Goal: Transaction & Acquisition: Purchase product/service

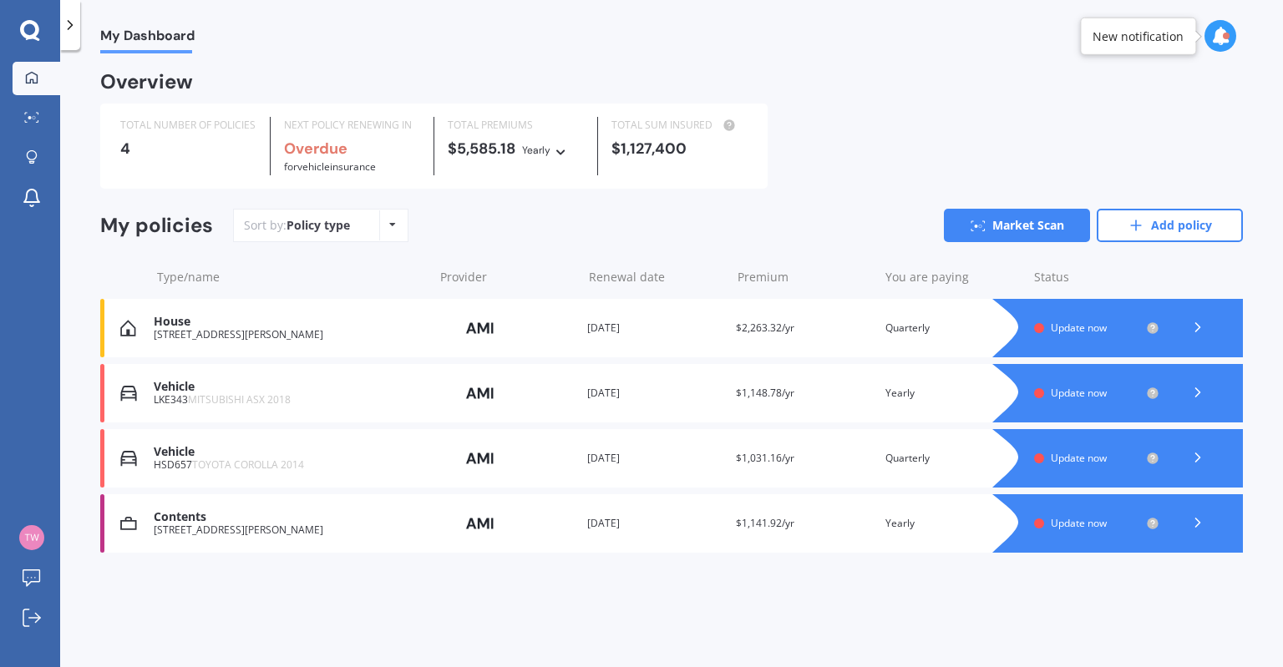
click at [1195, 328] on icon at bounding box center [1197, 327] width 17 height 17
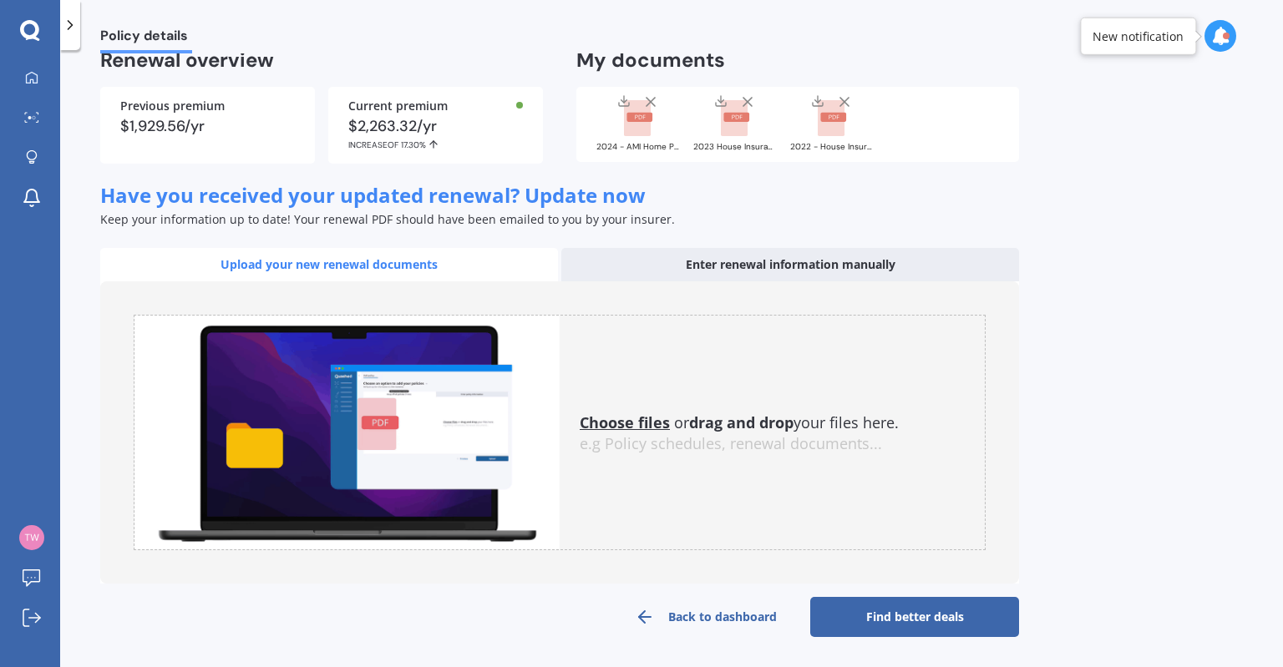
scroll to position [43, 0]
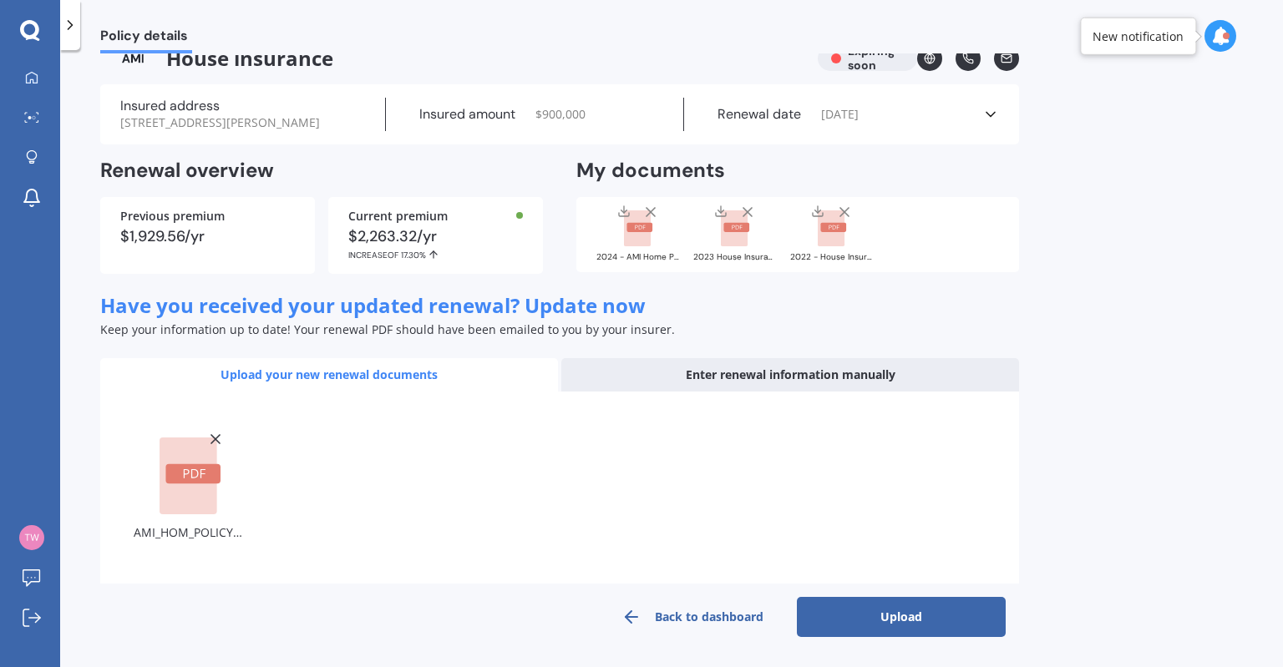
drag, startPoint x: 849, startPoint y: 615, endPoint x: 844, endPoint y: 607, distance: 9.0
click at [850, 615] on button "Upload" at bounding box center [901, 617] width 209 height 40
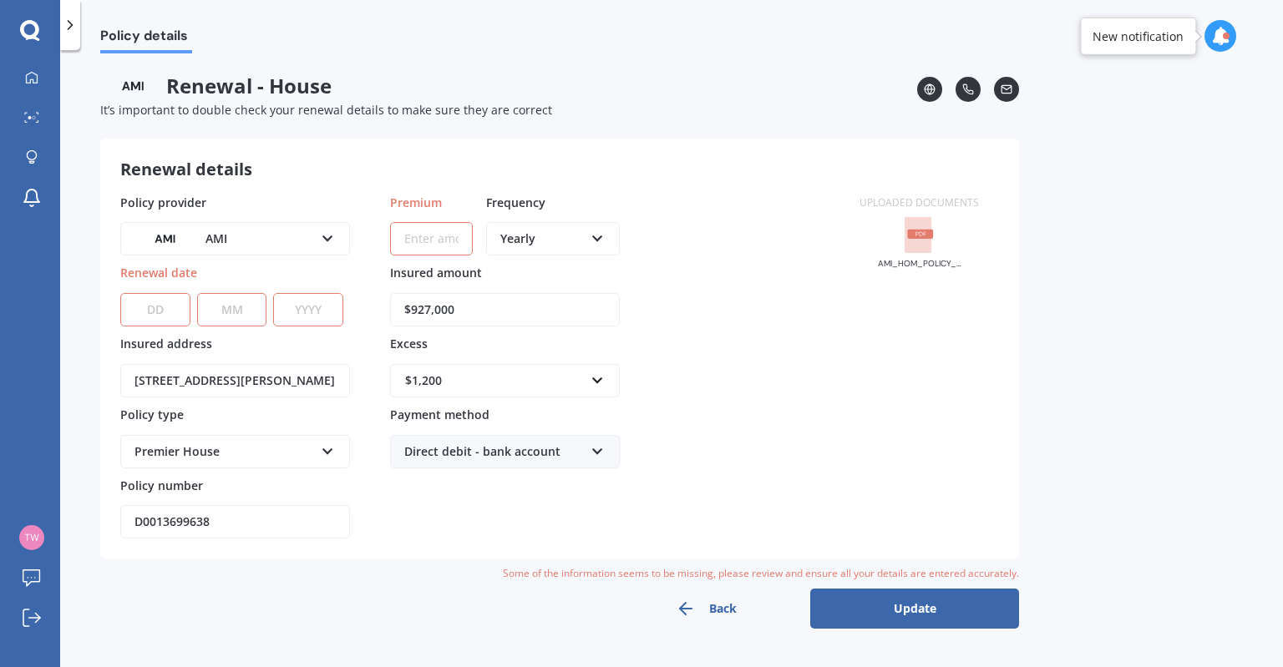
scroll to position [0, 0]
click at [166, 304] on select "DD 01 02 03 04 05 06 07 08 09 10 11 12 13 14 15 16 17 18 19 20 21 22 23 24 25 2…" at bounding box center [155, 309] width 70 height 33
select select "22"
click at [120, 293] on select "DD 01 02 03 04 05 06 07 08 09 10 11 12 13 14 15 16 17 18 19 20 21 22 23 24 25 2…" at bounding box center [155, 309] width 70 height 33
click at [239, 313] on select "MM 01 02 03 04 05 06 07 08 09 10 11 12" at bounding box center [232, 309] width 70 height 33
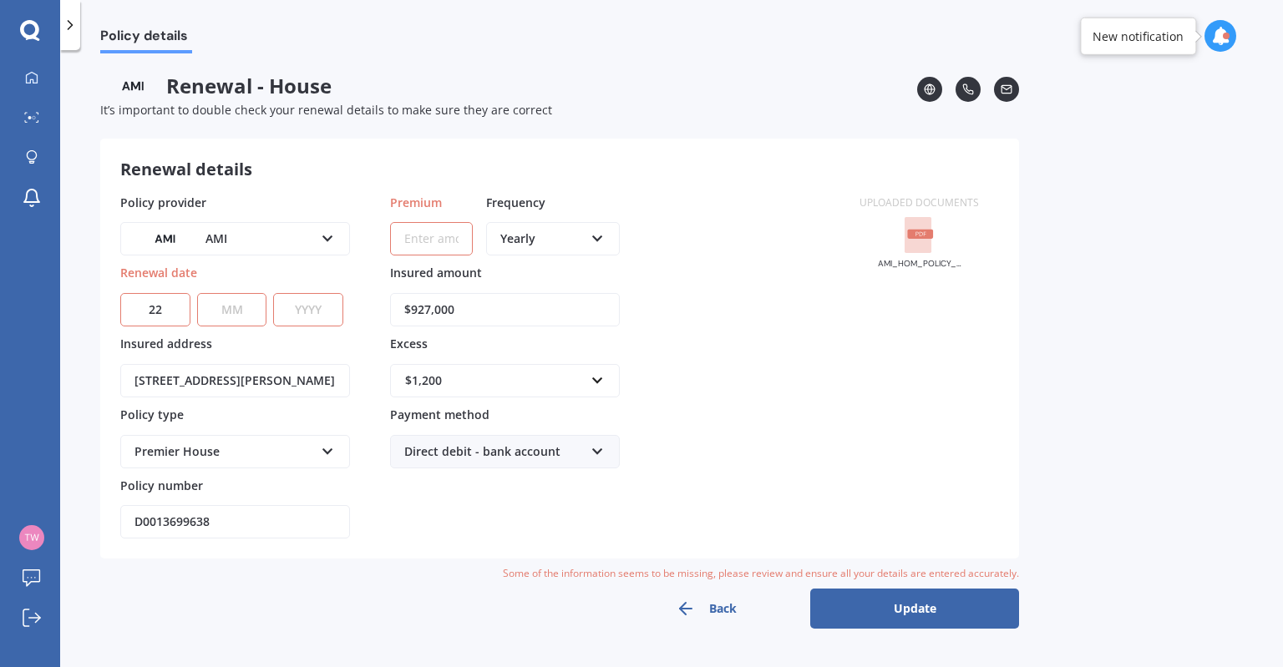
select select "09"
click at [197, 293] on select "MM 01 02 03 04 05 06 07 08 09 10 11 12" at bounding box center [232, 309] width 70 height 33
click at [305, 313] on select "YYYY 2027 2026 2025 2024 2023 2022 2021 2020 2019 2018 2017 2016 2015 2014 2013…" at bounding box center [308, 309] width 70 height 33
select select "2025"
click at [273, 293] on select "YYYY 2027 2026 2025 2024 2023 2022 2021 2020 2019 2018 2017 2016 2015 2014 2013…" at bounding box center [308, 309] width 70 height 33
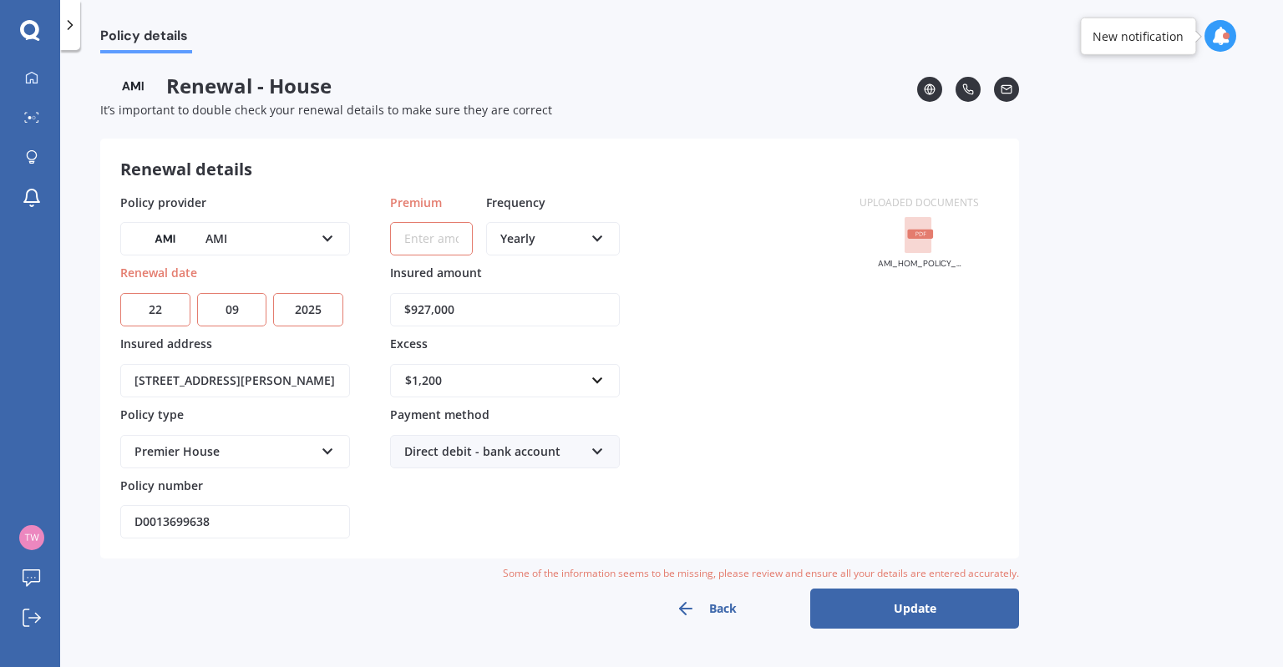
click at [534, 246] on div "Yearly" at bounding box center [542, 239] width 84 height 18
drag, startPoint x: 549, startPoint y: 357, endPoint x: 526, endPoint y: 344, distance: 26.2
click at [548, 357] on div "Monthly" at bounding box center [553, 361] width 130 height 30
click at [425, 248] on input "Premium" at bounding box center [431, 238] width 83 height 33
type input "$192.14"
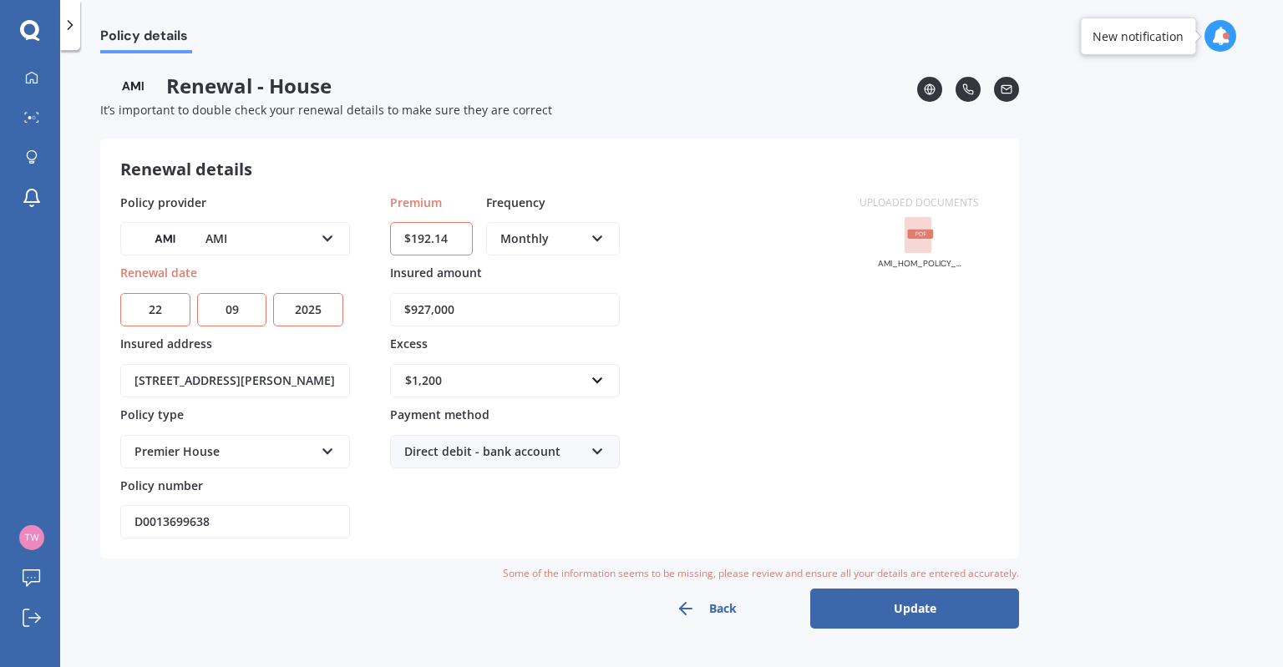
click at [933, 620] on button "Update" at bounding box center [914, 609] width 209 height 40
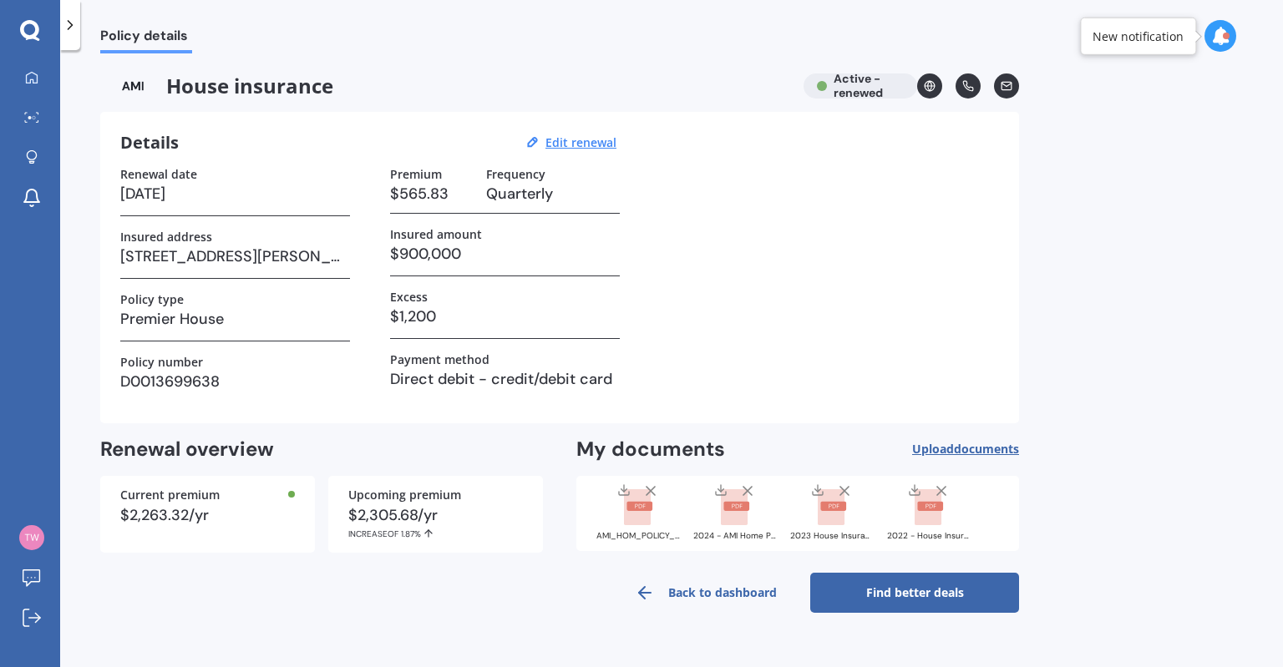
click at [910, 584] on link "Find better deals" at bounding box center [914, 593] width 209 height 40
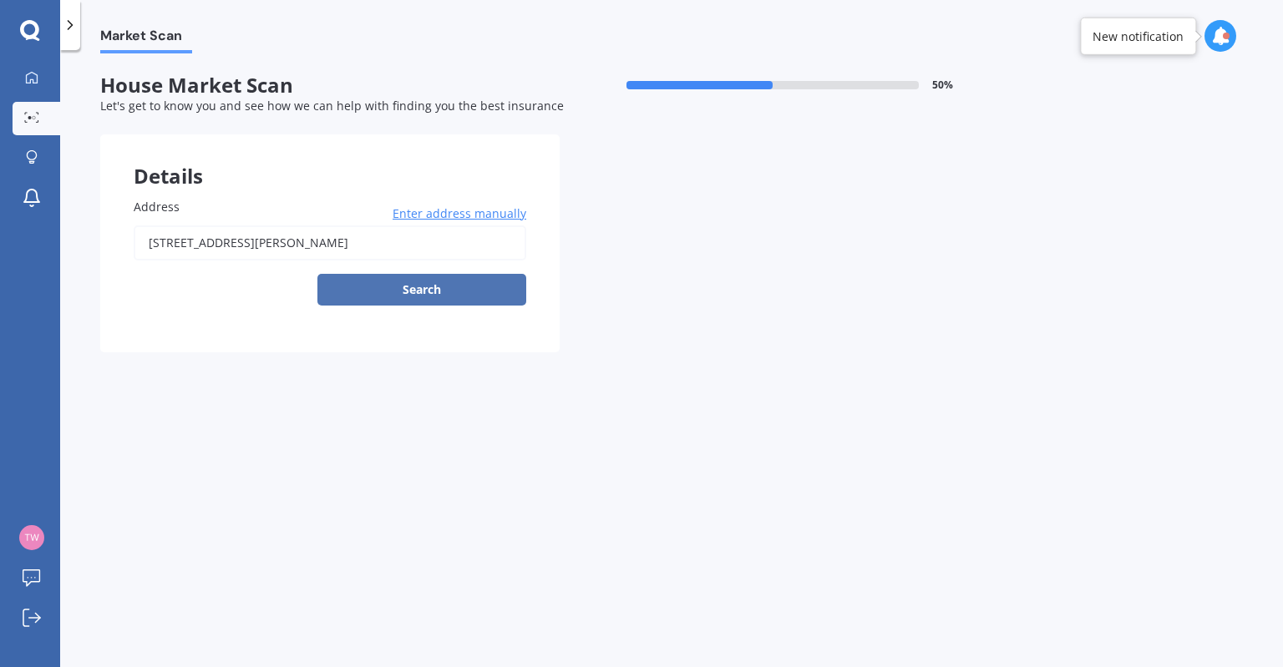
click at [421, 290] on button "Search" at bounding box center [421, 290] width 209 height 32
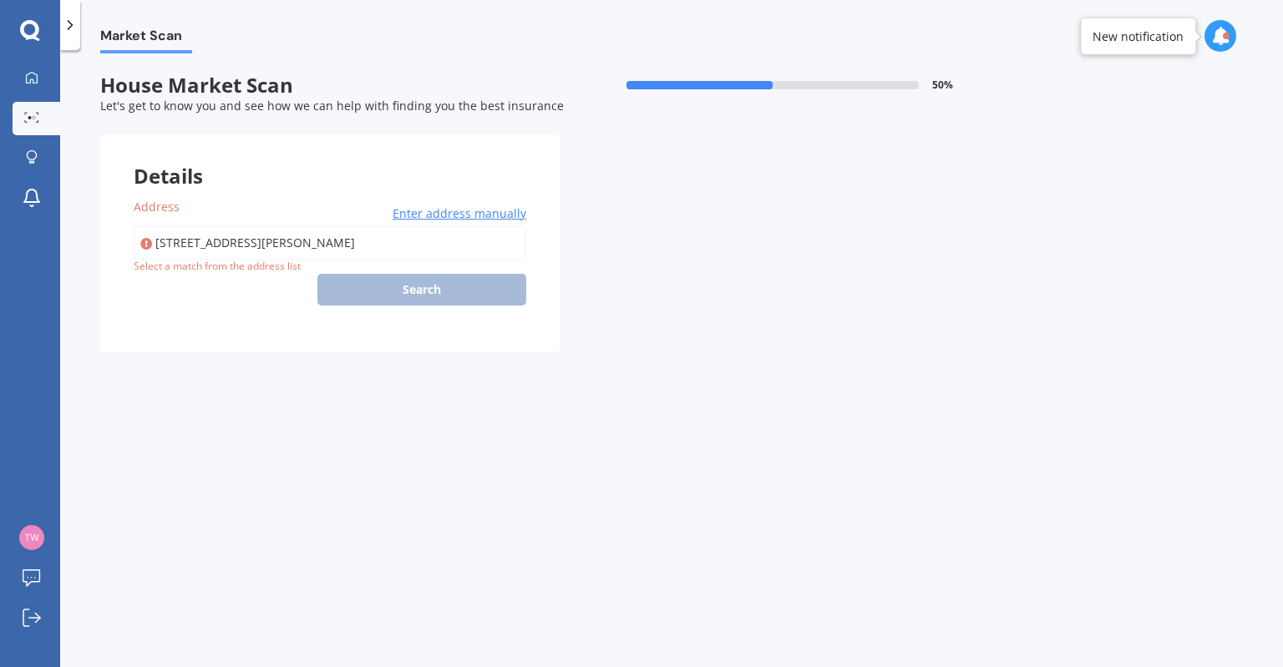
type input "[STREET_ADDRESS][PERSON_NAME]"
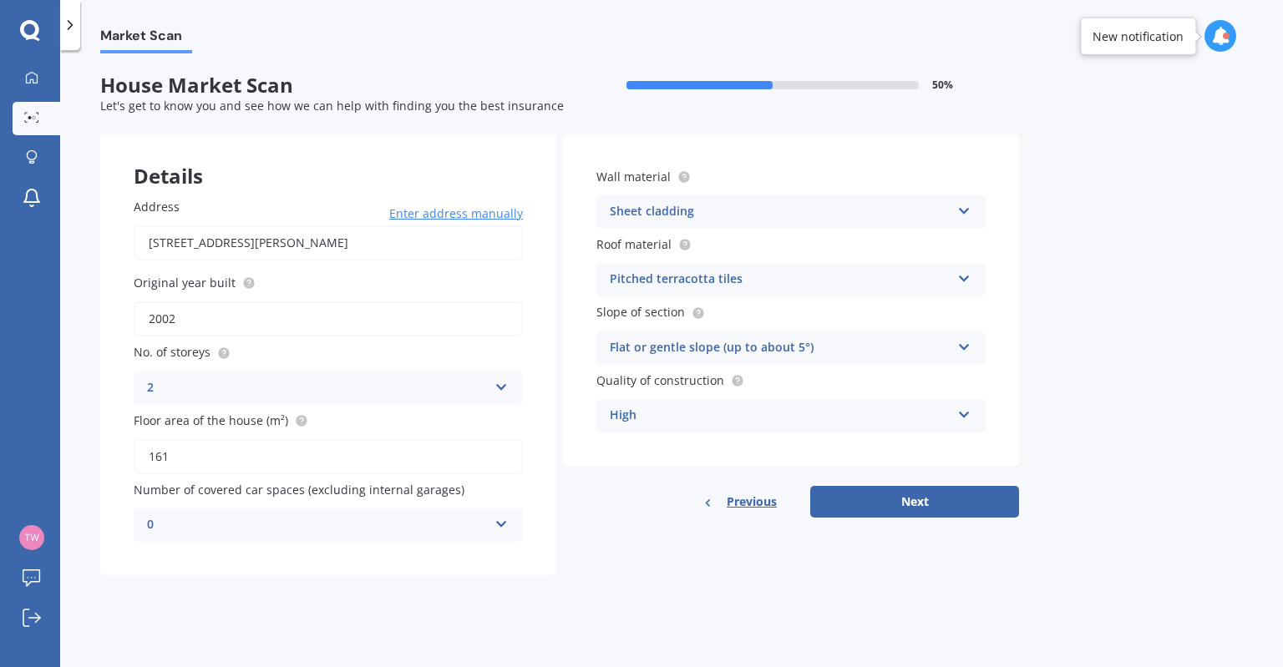
click at [954, 277] on div "Pitched terracotta tiles Flat fibre cement Flat membrane Flat metal covering Pi…" at bounding box center [790, 279] width 389 height 33
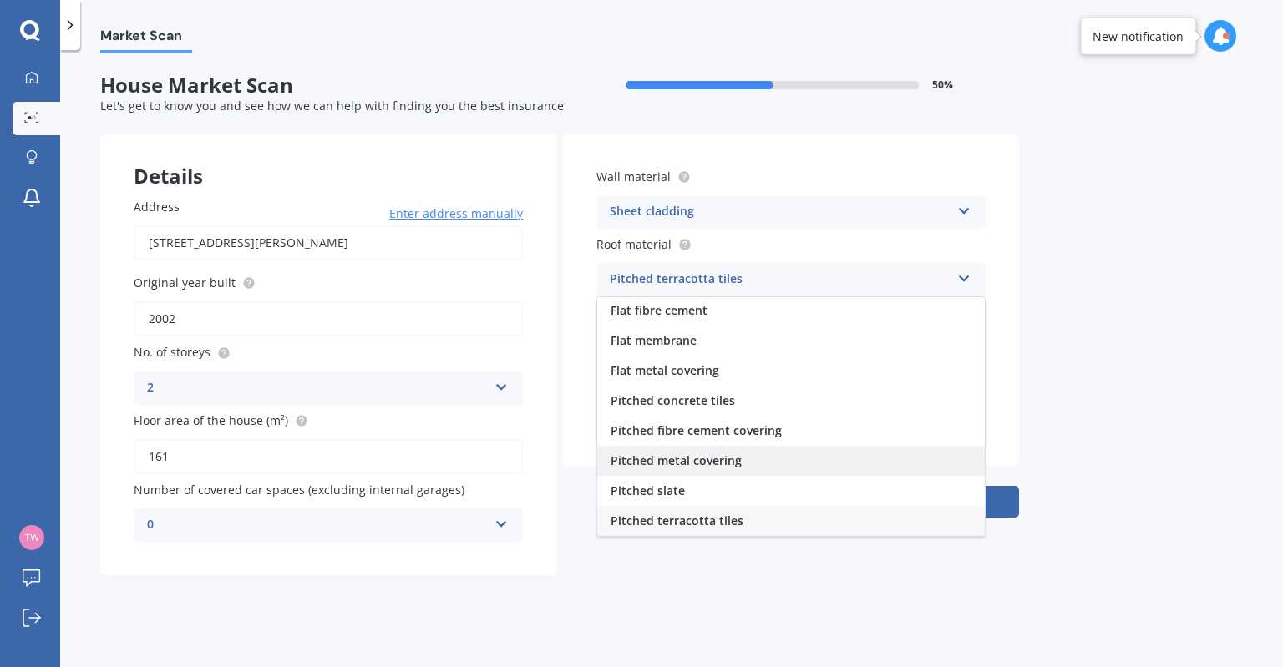
click at [891, 458] on div "Pitched metal covering" at bounding box center [790, 461] width 387 height 30
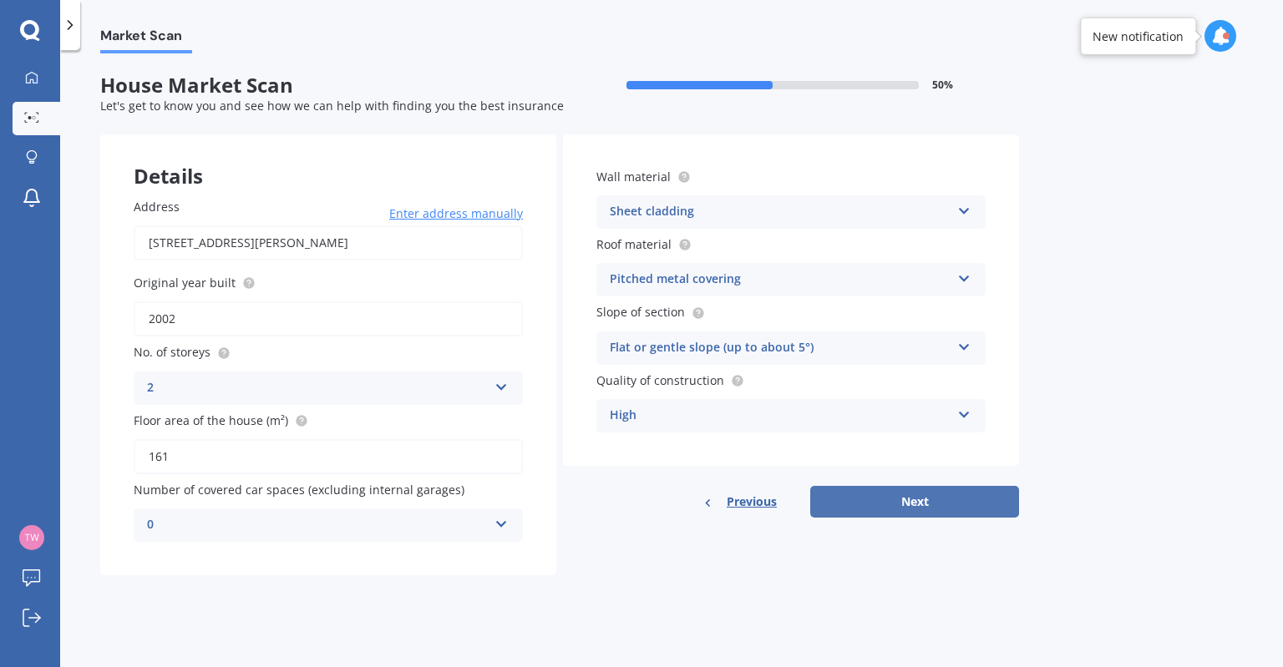
click at [949, 500] on button "Next" at bounding box center [914, 502] width 209 height 32
select select "03"
select select "12"
select select "1986"
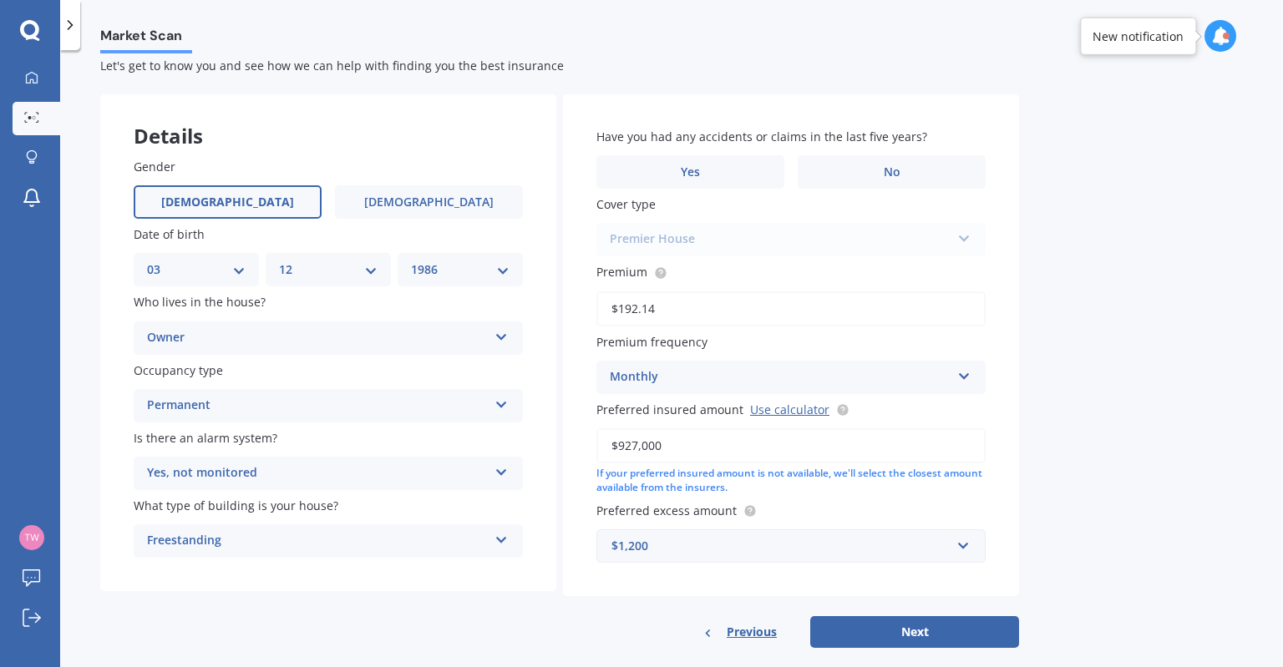
scroll to position [63, 0]
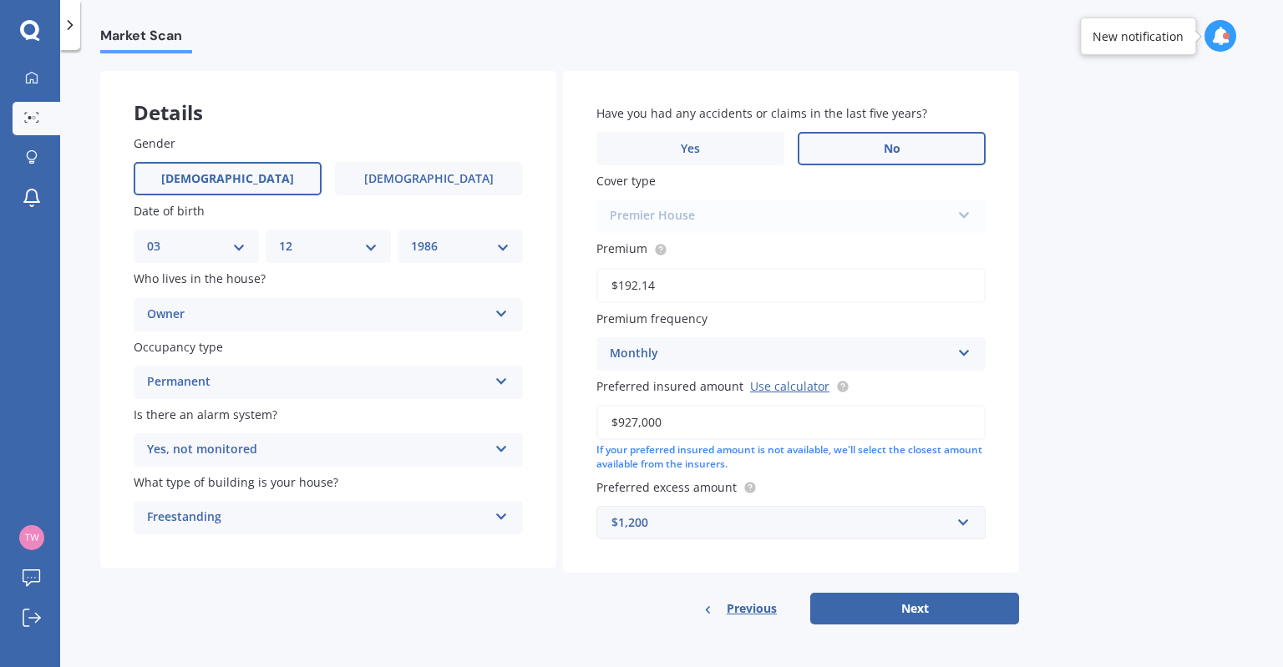
click at [845, 148] on label "No" at bounding box center [892, 148] width 188 height 33
click at [0, 0] on input "No" at bounding box center [0, 0] width 0 height 0
click at [755, 220] on div "Premier House Premier House Market Value House Home Plus" at bounding box center [790, 216] width 389 height 33
click at [900, 613] on button "Next" at bounding box center [914, 609] width 209 height 32
select select "03"
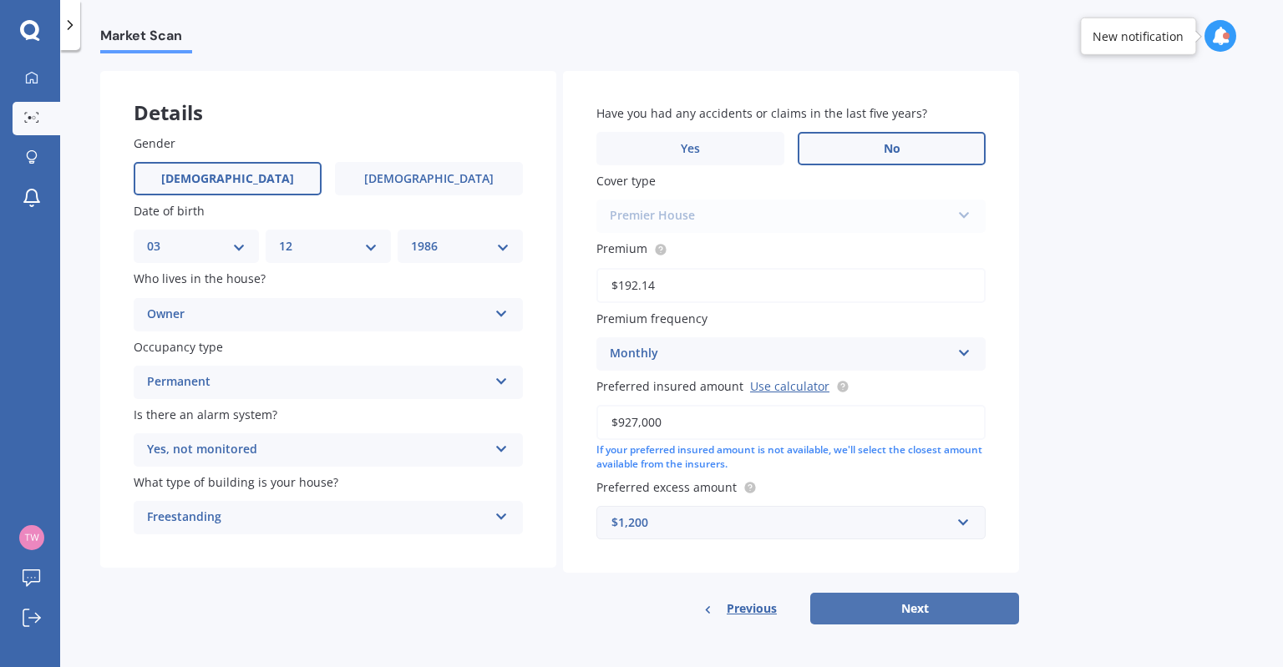
select select "12"
select select "1986"
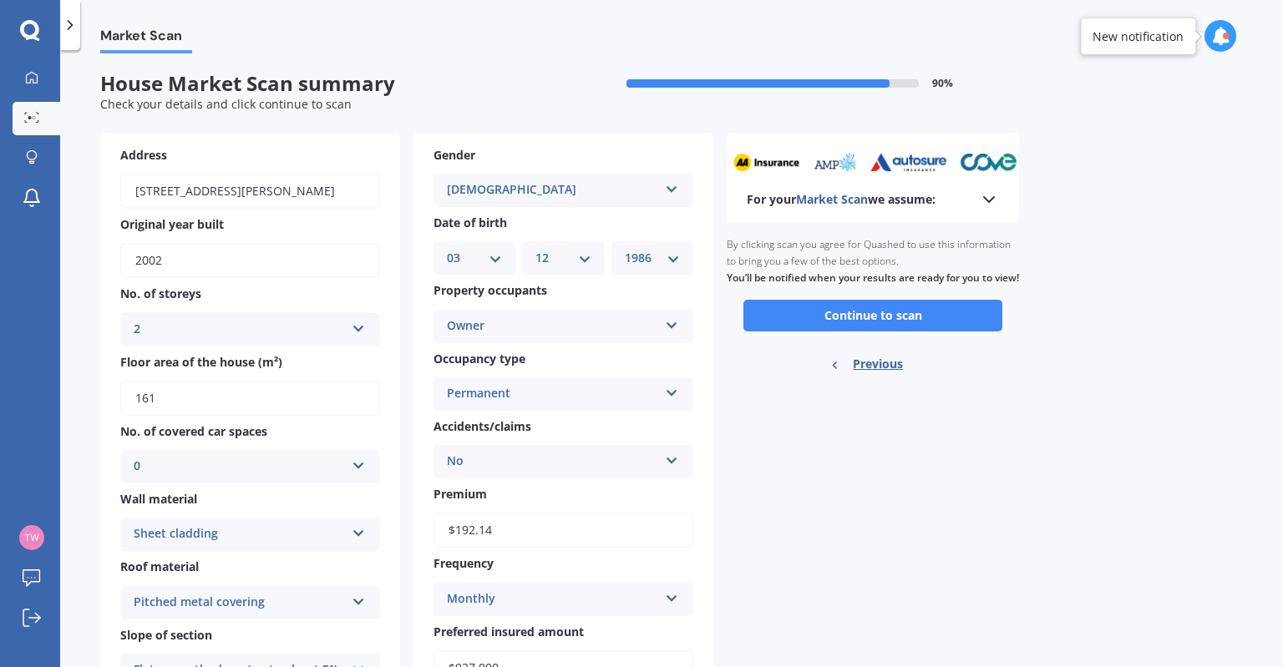
scroll to position [0, 0]
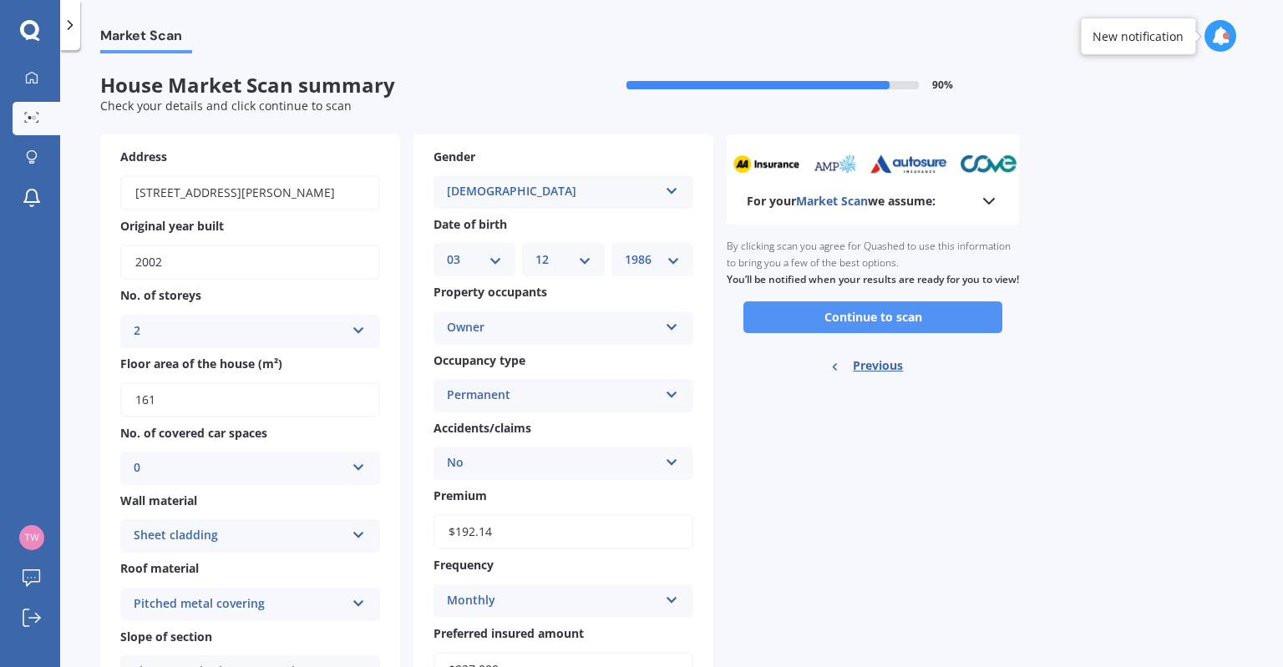
click at [812, 333] on button "Continue to scan" at bounding box center [872, 317] width 259 height 32
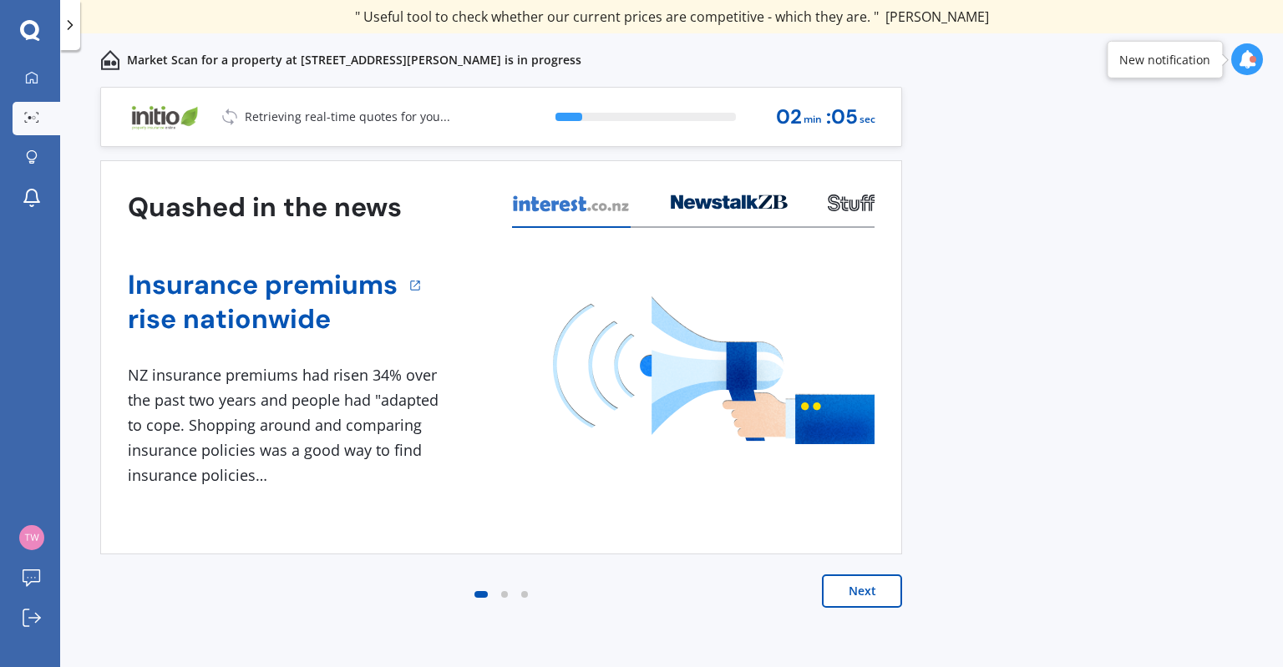
click at [877, 590] on button "Next" at bounding box center [862, 591] width 80 height 33
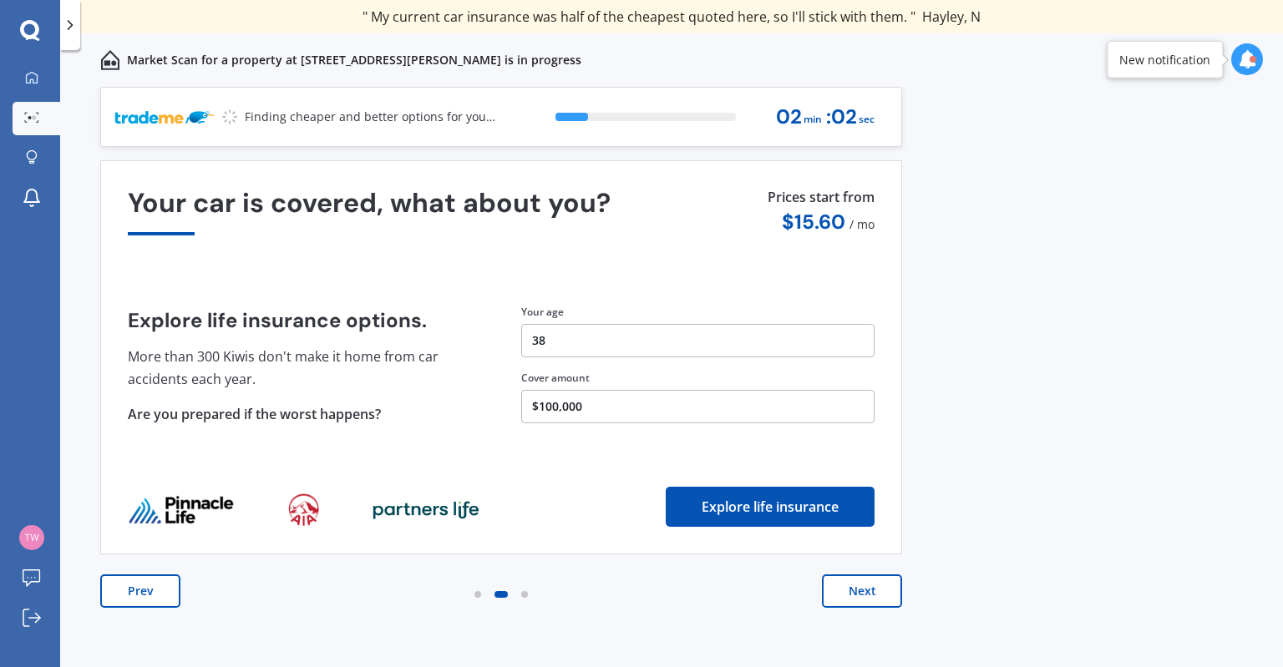
click at [135, 607] on button "Prev" at bounding box center [140, 591] width 80 height 33
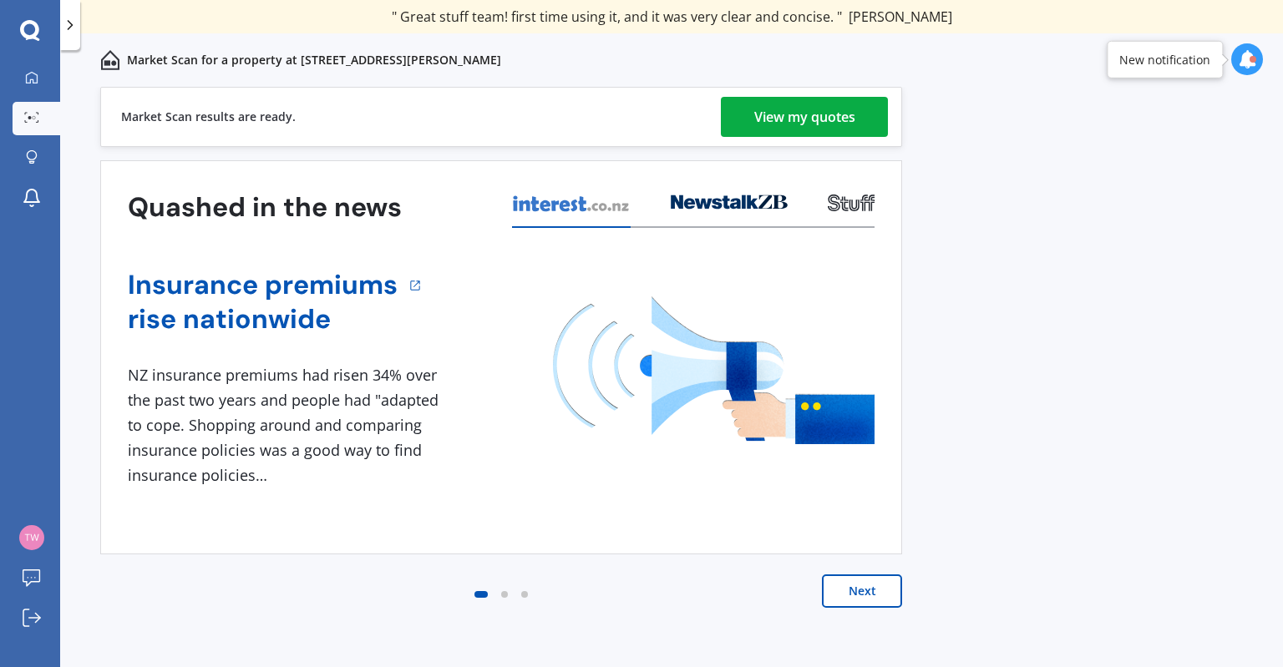
click at [775, 118] on div "View my quotes" at bounding box center [804, 117] width 101 height 40
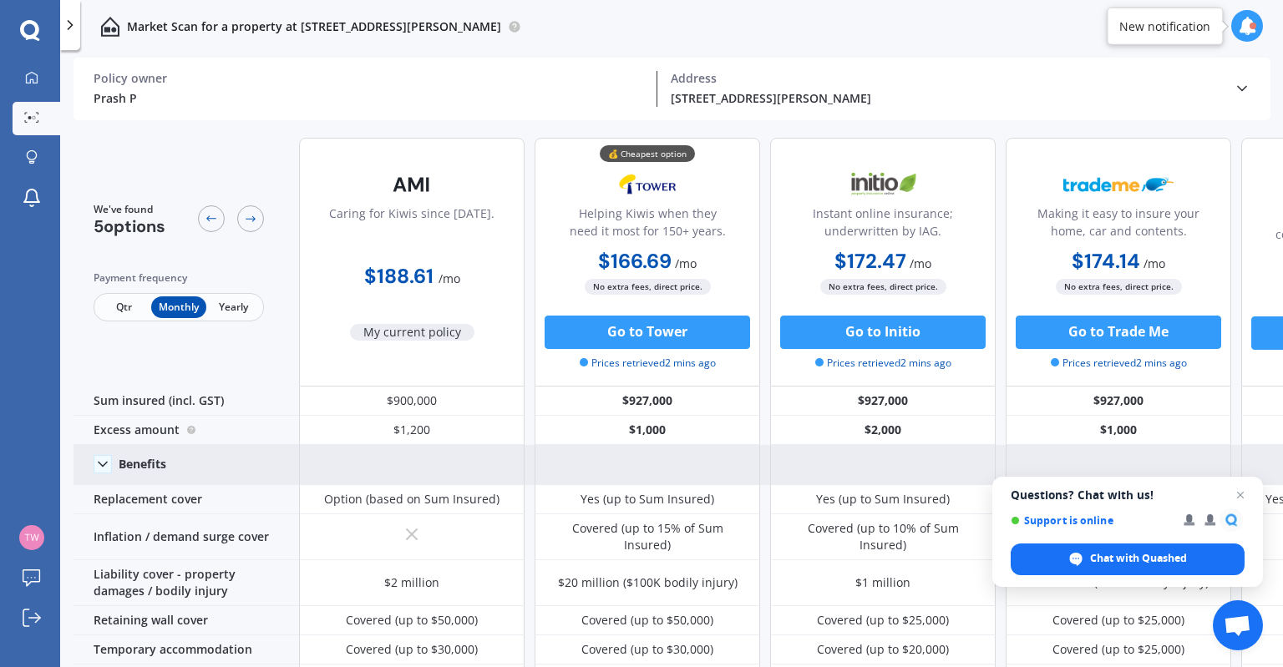
click at [105, 469] on icon at bounding box center [102, 464] width 17 height 17
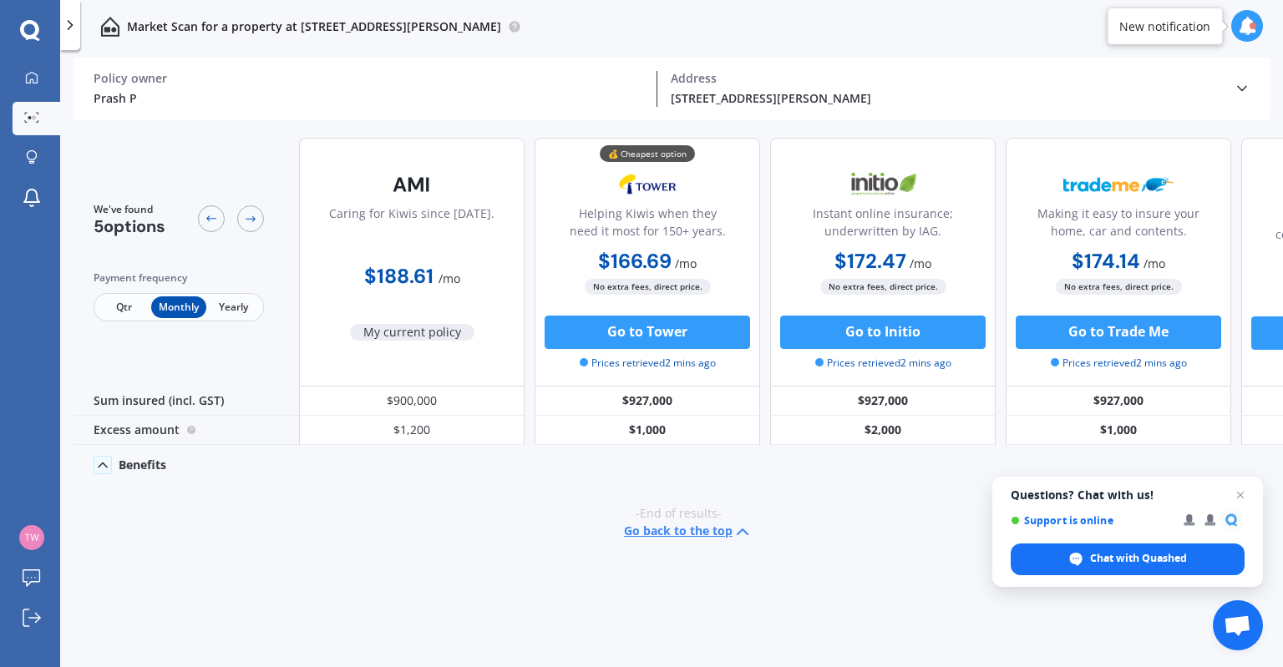
click at [105, 469] on icon at bounding box center [102, 465] width 17 height 17
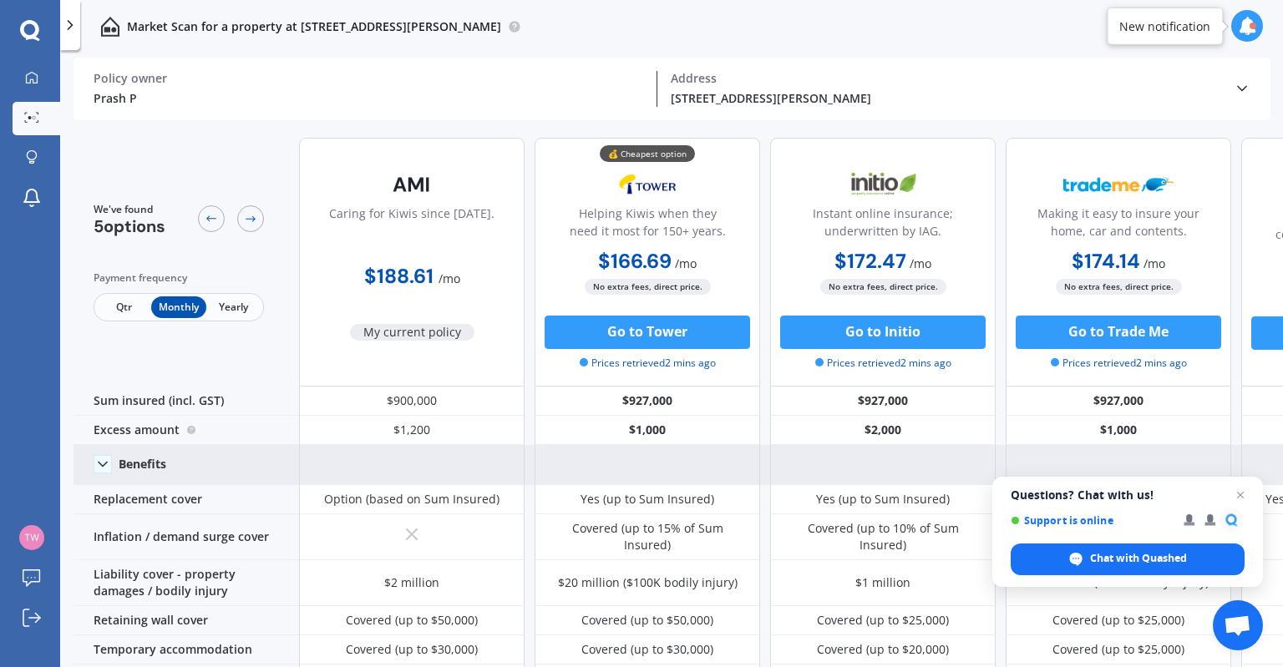
click at [1245, 34] on icon at bounding box center [1247, 26] width 18 height 18
click at [854, 33] on div "Market Scan for a property at [STREET_ADDRESS][PERSON_NAME]" at bounding box center [671, 26] width 1223 height 53
click at [234, 307] on span "Yearly" at bounding box center [233, 307] width 54 height 22
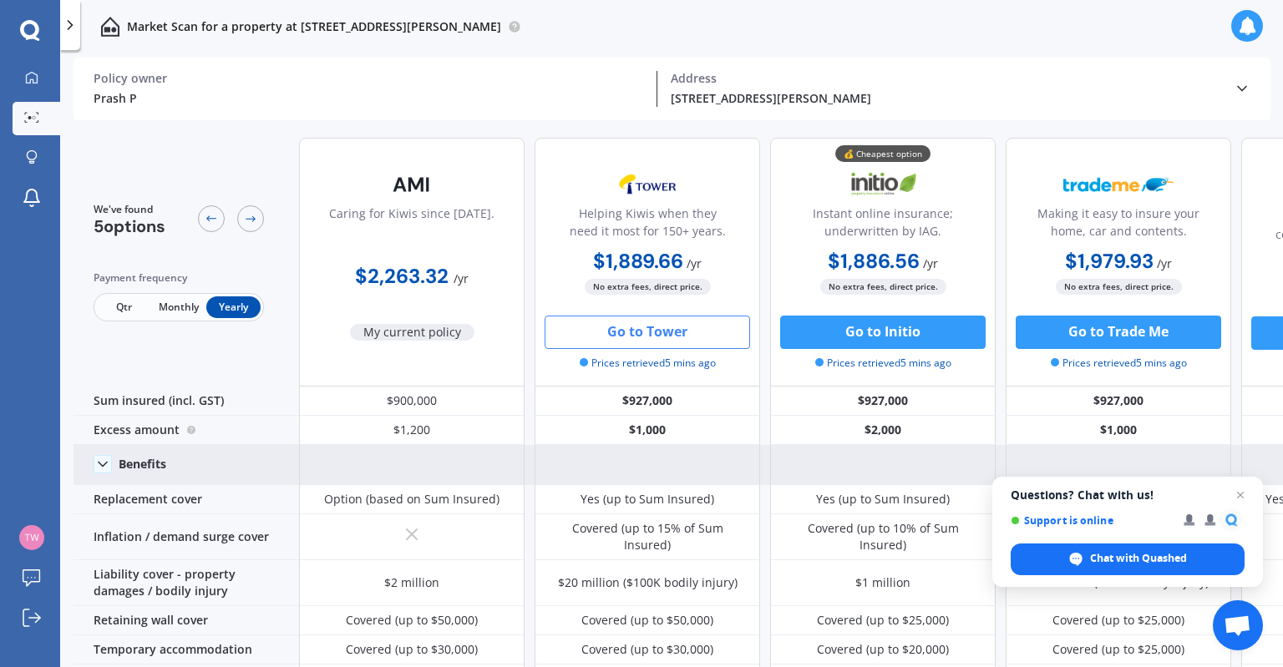
click at [631, 333] on button "Go to Tower" at bounding box center [647, 332] width 205 height 33
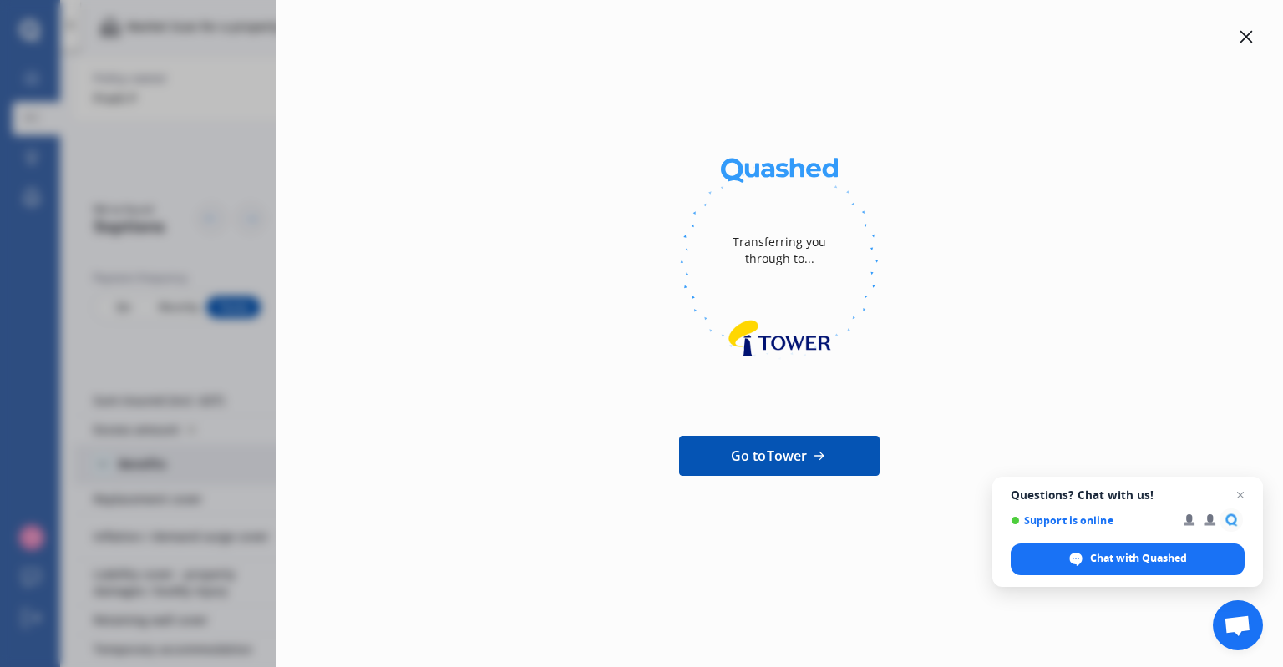
click at [1246, 33] on icon at bounding box center [1245, 36] width 13 height 13
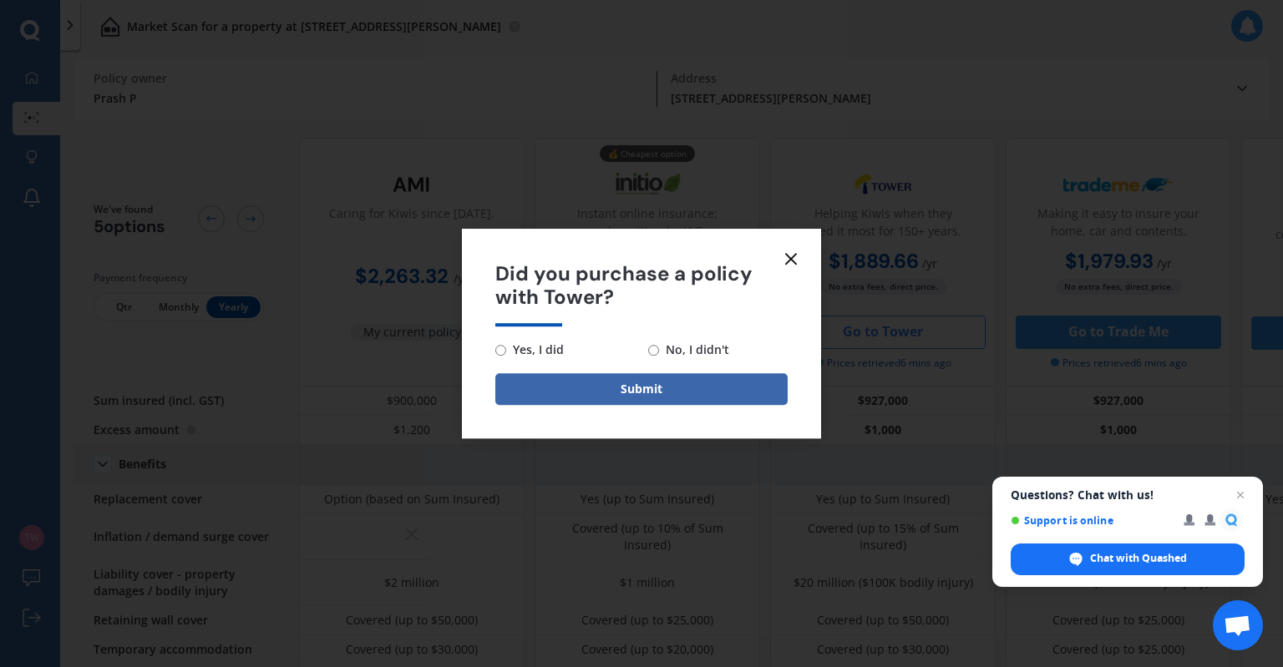
click at [789, 251] on icon at bounding box center [791, 259] width 20 height 20
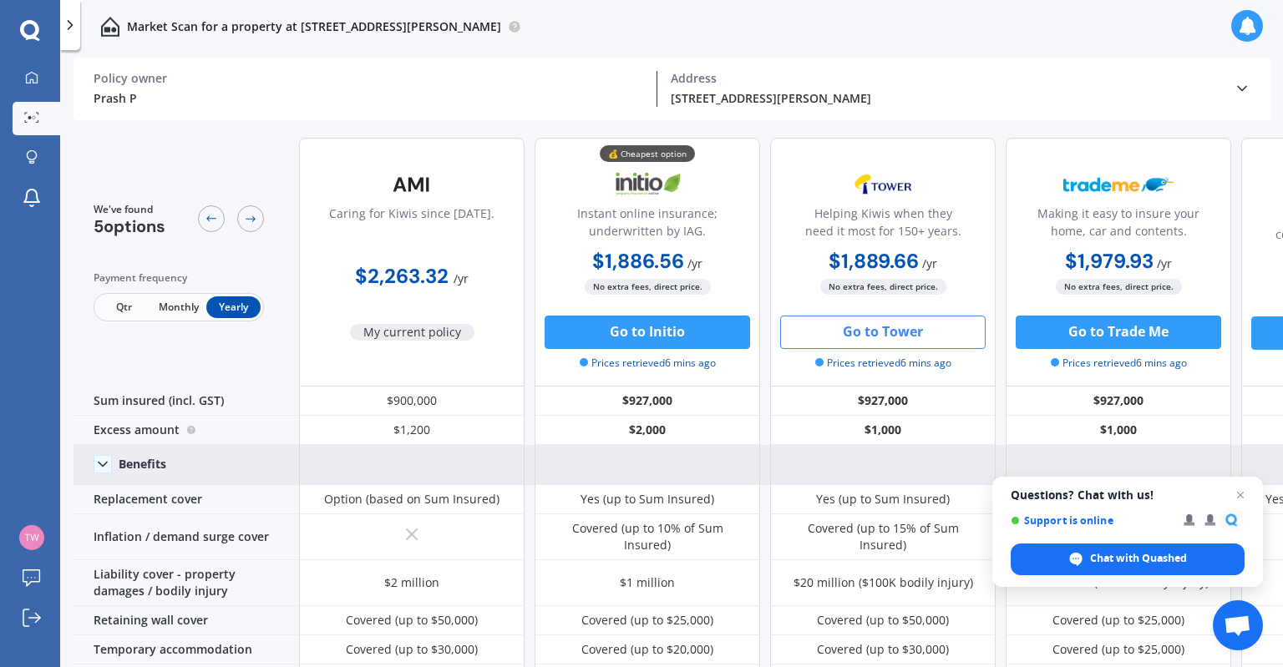
click at [896, 170] on img at bounding box center [883, 185] width 110 height 42
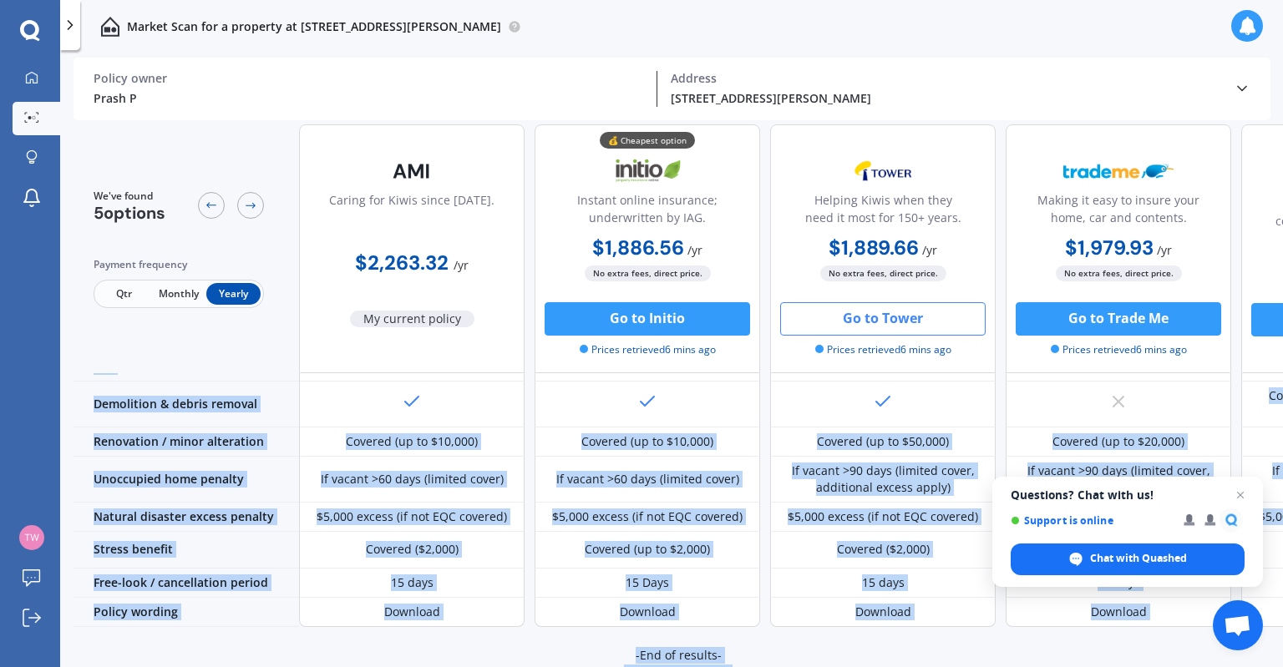
drag, startPoint x: 444, startPoint y: 660, endPoint x: 628, endPoint y: 659, distance: 183.7
click at [631, 661] on div "We've found 5 options Payment frequency Qtr Monthly Yearly Caring for Kiwis sin…" at bounding box center [677, 397] width 1209 height 547
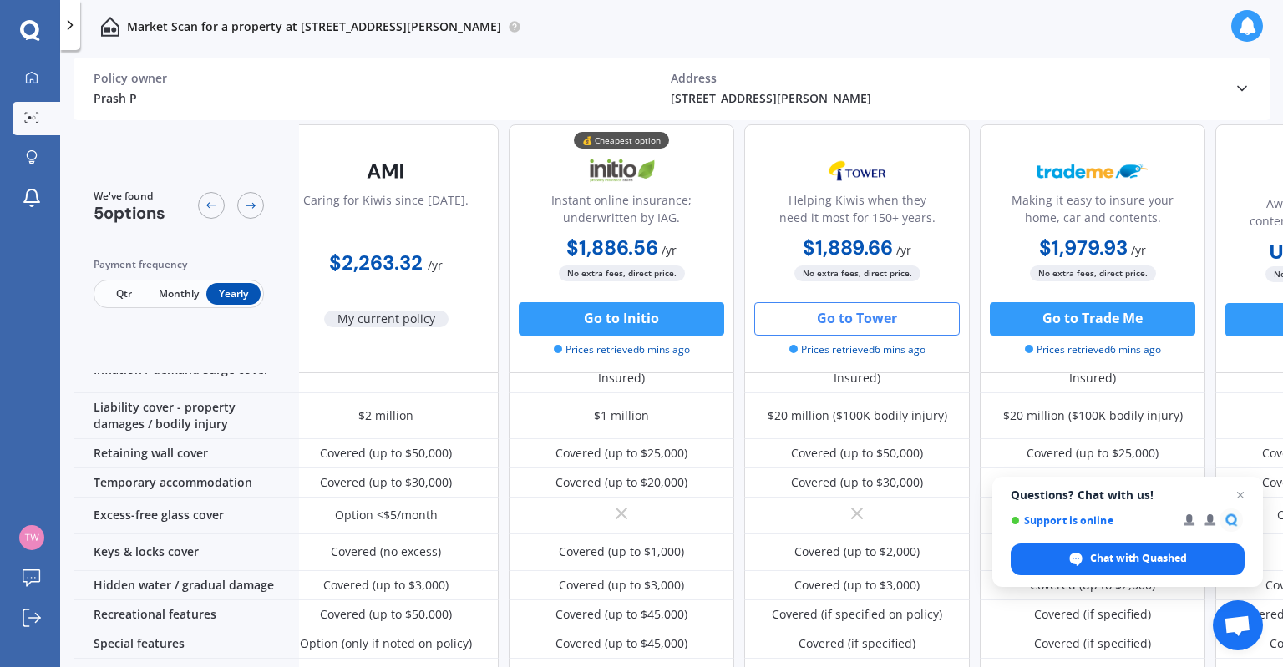
scroll to position [167, 0]
